Goal: Find specific page/section: Find specific page/section

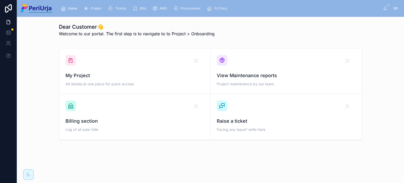
click at [89, 5] on div "Project" at bounding box center [93, 8] width 20 height 8
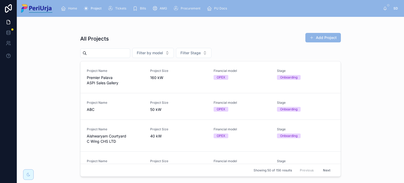
click at [114, 53] on input "text" at bounding box center [108, 52] width 43 height 7
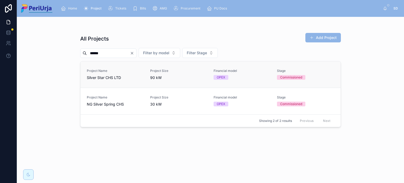
type input "******"
click at [112, 77] on span "Silver Star CHS LTD" at bounding box center [115, 77] width 57 height 5
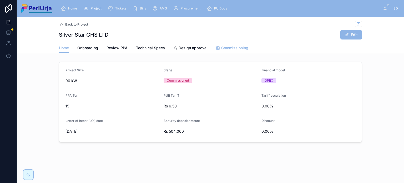
click at [222, 51] on link "Commissioning" at bounding box center [232, 48] width 32 height 11
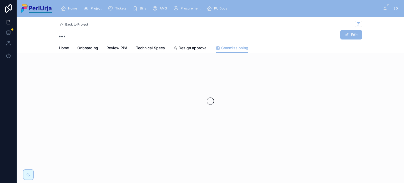
click at [222, 51] on link "Commissioning" at bounding box center [232, 48] width 32 height 10
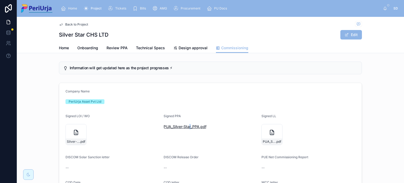
drag, startPoint x: 188, startPoint y: 123, endPoint x: 189, endPoint y: 126, distance: 3.3
click at [189, 126] on div "PUA_Silver-Star_PPA .pdf" at bounding box center [211, 126] width 94 height 8
click at [189, 126] on span "PUA_Silver-Star_PPA" at bounding box center [182, 126] width 36 height 5
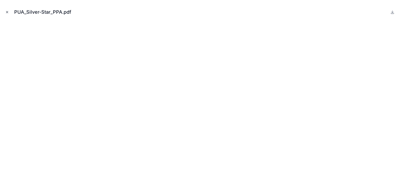
click at [7, 12] on icon "Close modal" at bounding box center [7, 12] width 2 height 2
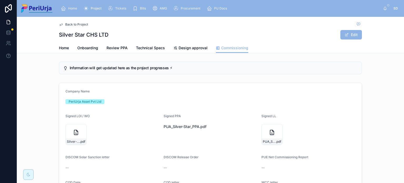
click at [61, 23] on icon at bounding box center [61, 24] width 4 height 4
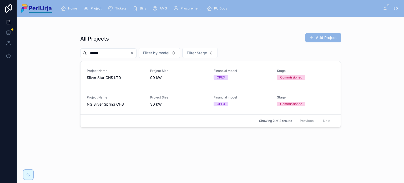
click at [134, 52] on icon "Clear" at bounding box center [132, 53] width 4 height 4
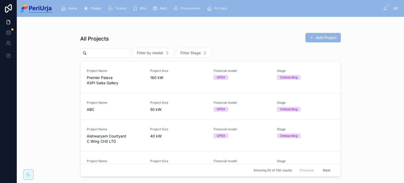
click at [125, 51] on input "text" at bounding box center [108, 52] width 43 height 7
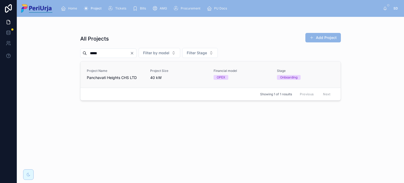
type input "*****"
click at [103, 80] on link "Project Name Panchavati Heights CHS LTD Project Size 40 kW Financial model OPEX…" at bounding box center [210, 74] width 260 height 26
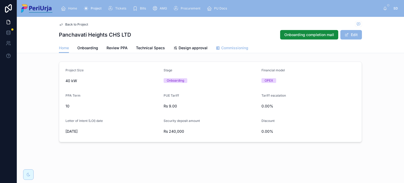
click at [231, 47] on span "Commissioning" at bounding box center [234, 47] width 27 height 5
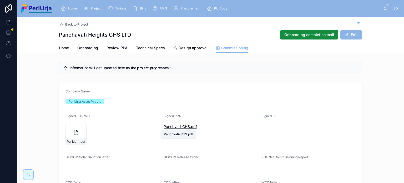
click at [183, 127] on span "Panchvati-CHS" at bounding box center [177, 126] width 26 height 5
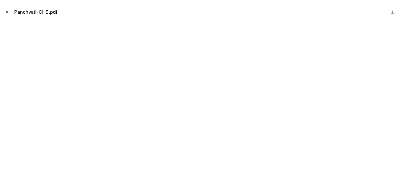
click at [9, 13] on icon "Close modal" at bounding box center [7, 12] width 4 height 4
